Goal: Ask a question

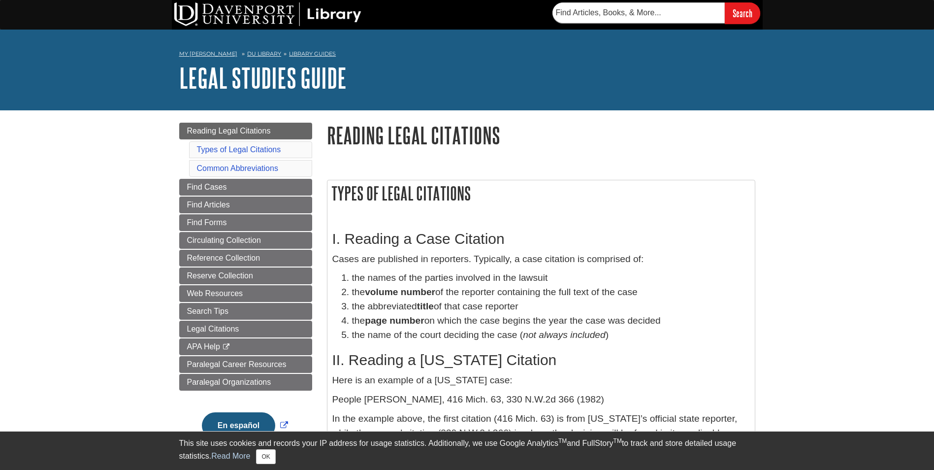
drag, startPoint x: 0, startPoint y: 0, endPoint x: 675, endPoint y: 207, distance: 705.9
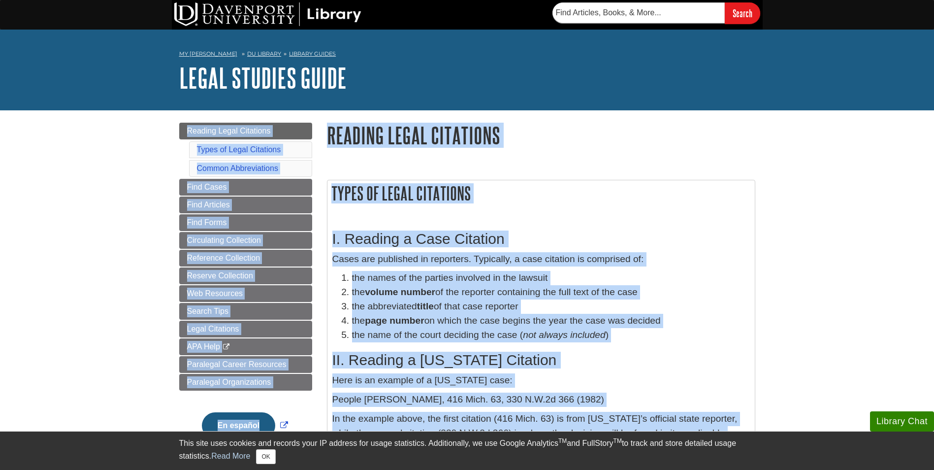
drag, startPoint x: 898, startPoint y: 172, endPoint x: 934, endPoint y: 100, distance: 80.8
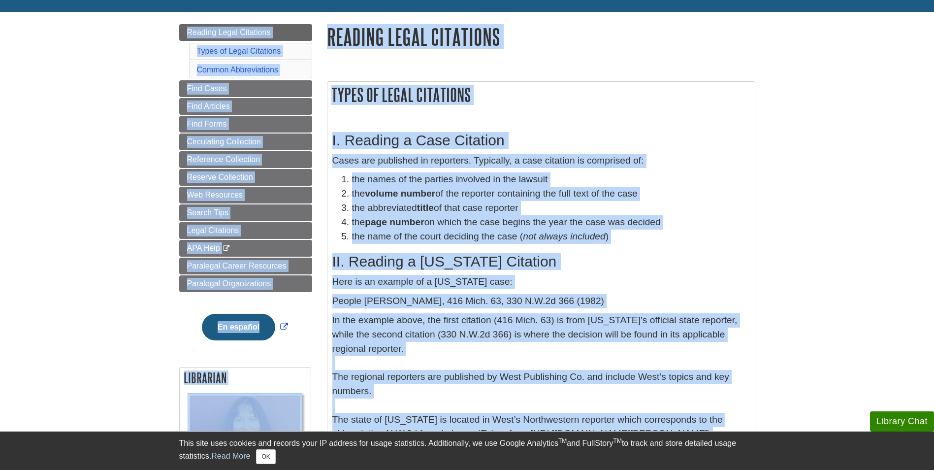
scroll to position [125, 0]
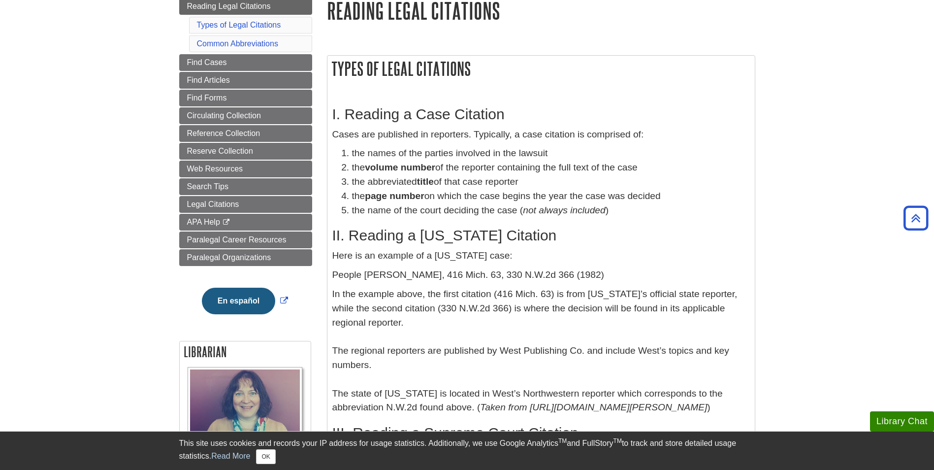
drag, startPoint x: 932, startPoint y: 126, endPoint x: 883, endPoint y: 128, distance: 49.3
drag, startPoint x: 883, startPoint y: 128, endPoint x: 936, endPoint y: 101, distance: 59.6
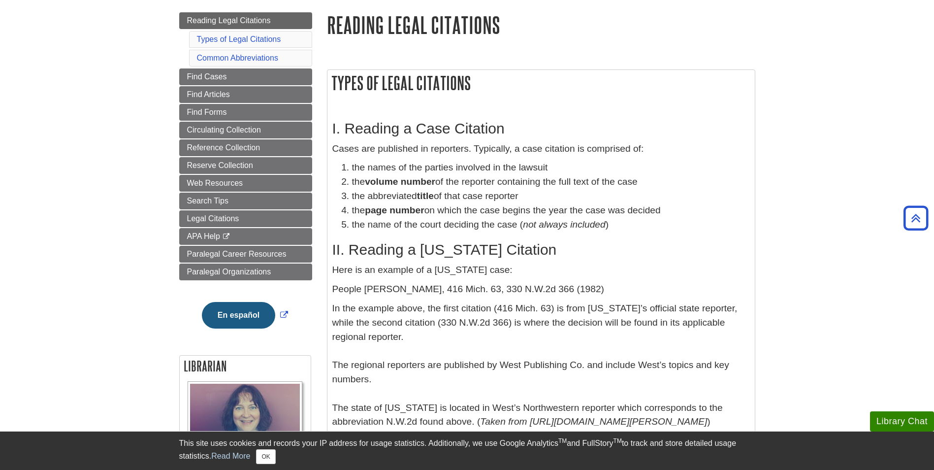
scroll to position [113, 0]
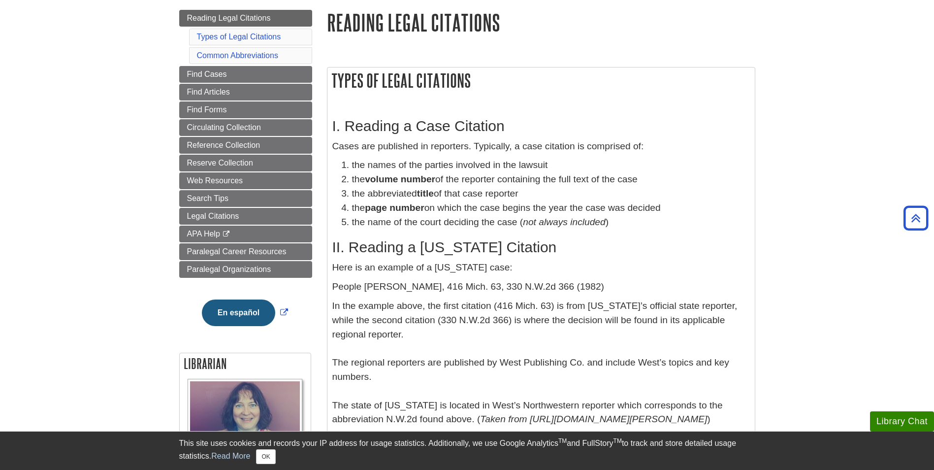
drag, startPoint x: 917, startPoint y: 98, endPoint x: 615, endPoint y: -29, distance: 327.8
drag, startPoint x: 536, startPoint y: 237, endPoint x: 809, endPoint y: 171, distance: 280.5
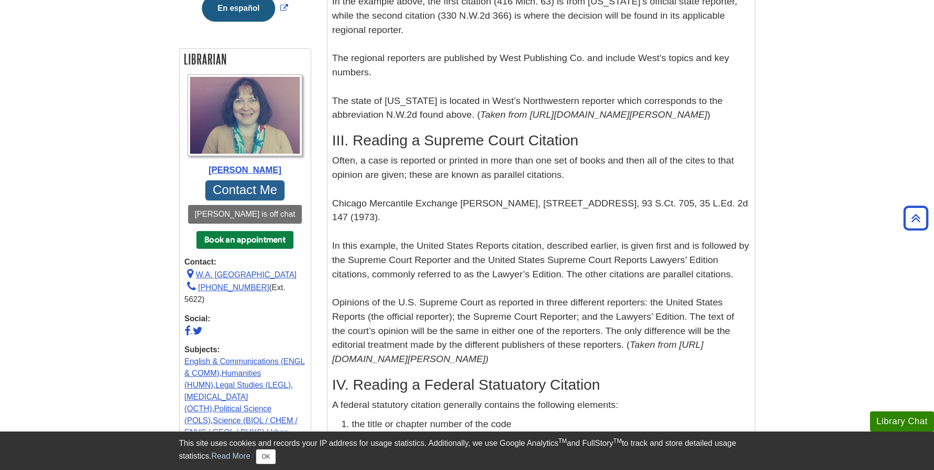
scroll to position [422, 0]
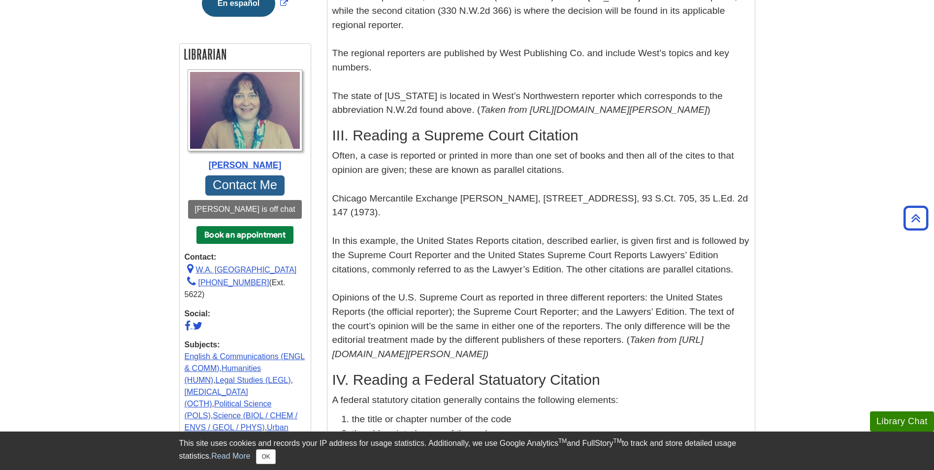
drag, startPoint x: 941, startPoint y: 155, endPoint x: 504, endPoint y: 289, distance: 456.8
drag, startPoint x: 504, startPoint y: 289, endPoint x: 435, endPoint y: 286, distance: 68.9
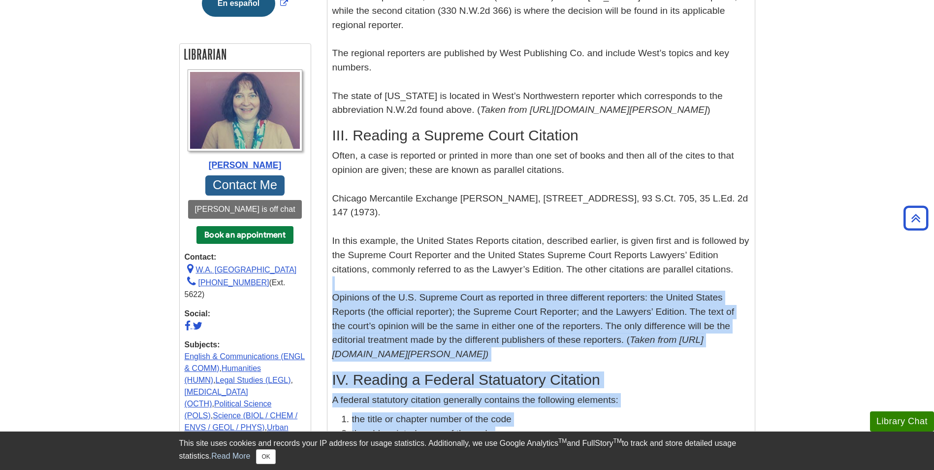
drag, startPoint x: 435, startPoint y: 286, endPoint x: 777, endPoint y: 160, distance: 364.5
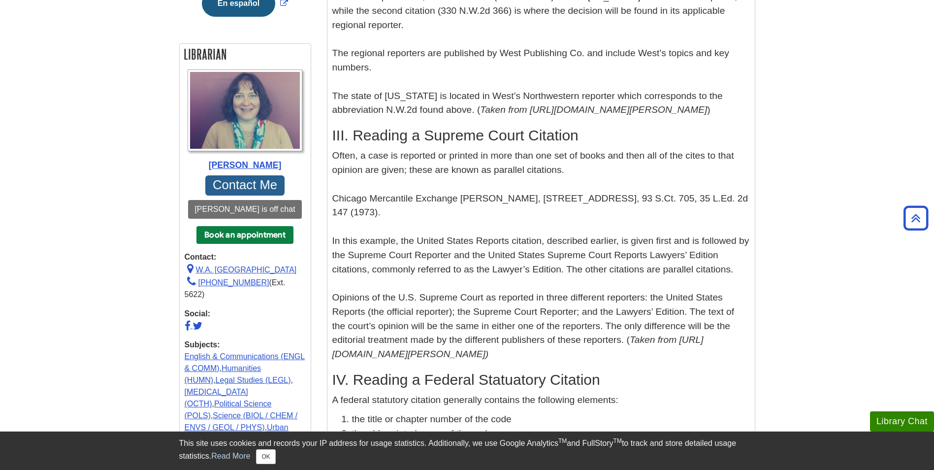
drag, startPoint x: 777, startPoint y: 160, endPoint x: 936, endPoint y: 148, distance: 159.4
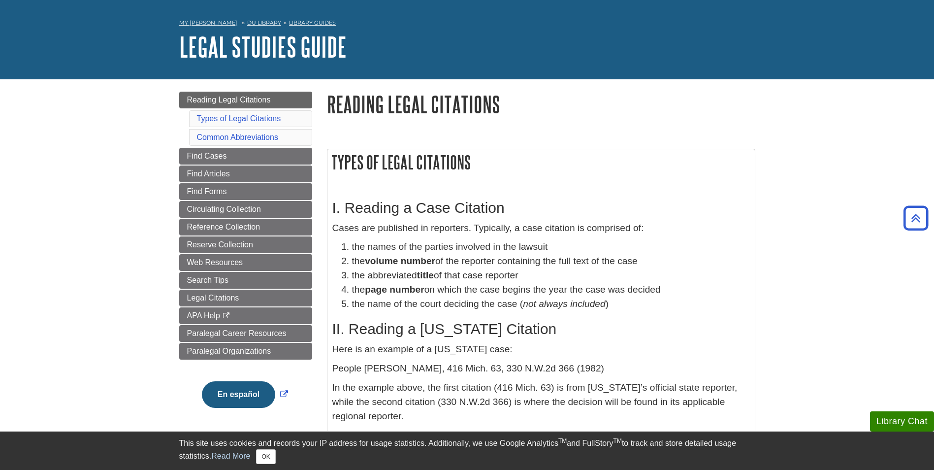
scroll to position [0, 0]
